Goal: Task Accomplishment & Management: Manage account settings

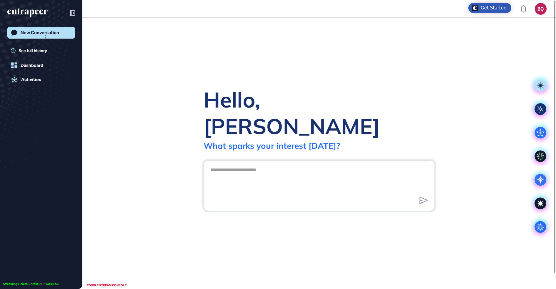
scroll to position [0, 0]
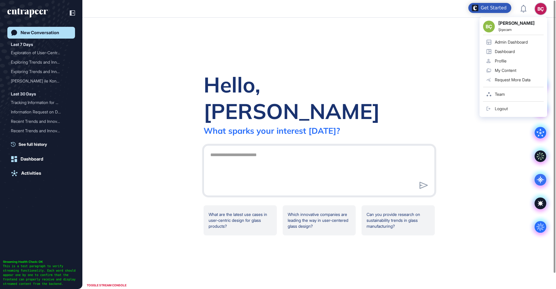
click at [495, 110] on div "Logout" at bounding box center [501, 108] width 13 height 5
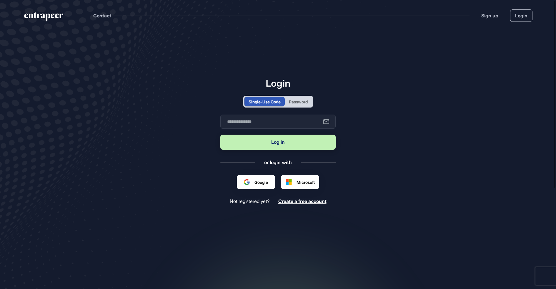
click at [298, 103] on div "Password" at bounding box center [298, 102] width 19 height 6
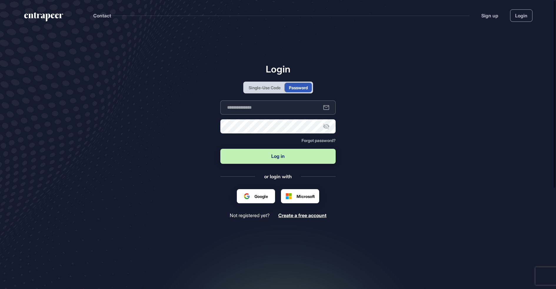
click at [269, 106] on input "text" at bounding box center [277, 107] width 115 height 14
type input "**********"
click at [261, 157] on button "Log in" at bounding box center [277, 156] width 115 height 15
